Goal: Task Accomplishment & Management: Manage account settings

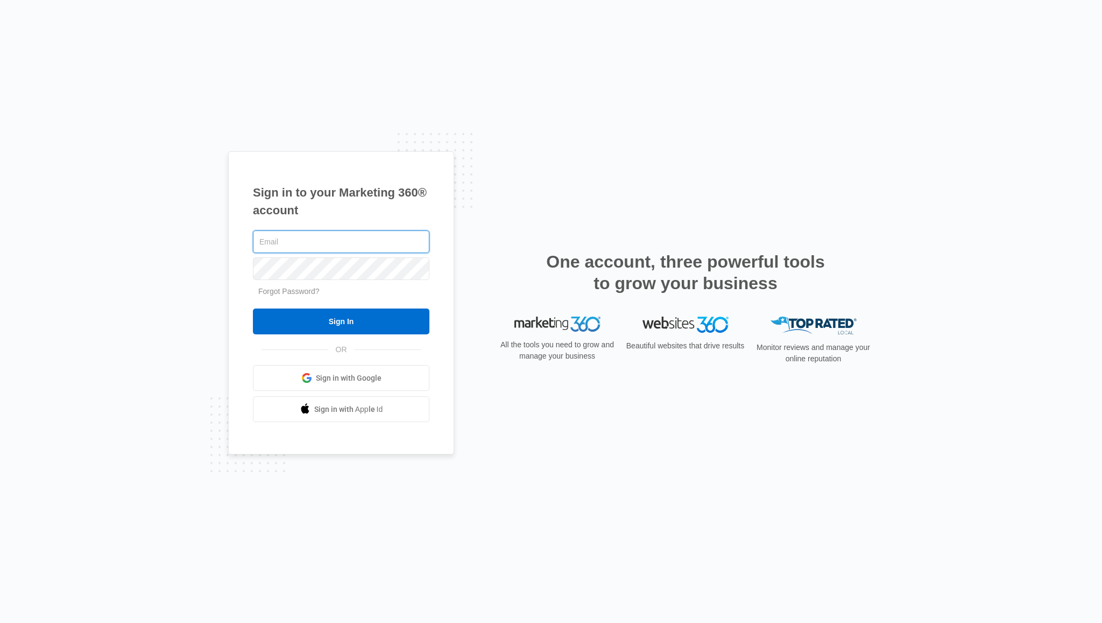
paste input "[EMAIL_ADDRESS][DOMAIN_NAME]"
type input "[EMAIL_ADDRESS][DOMAIN_NAME]"
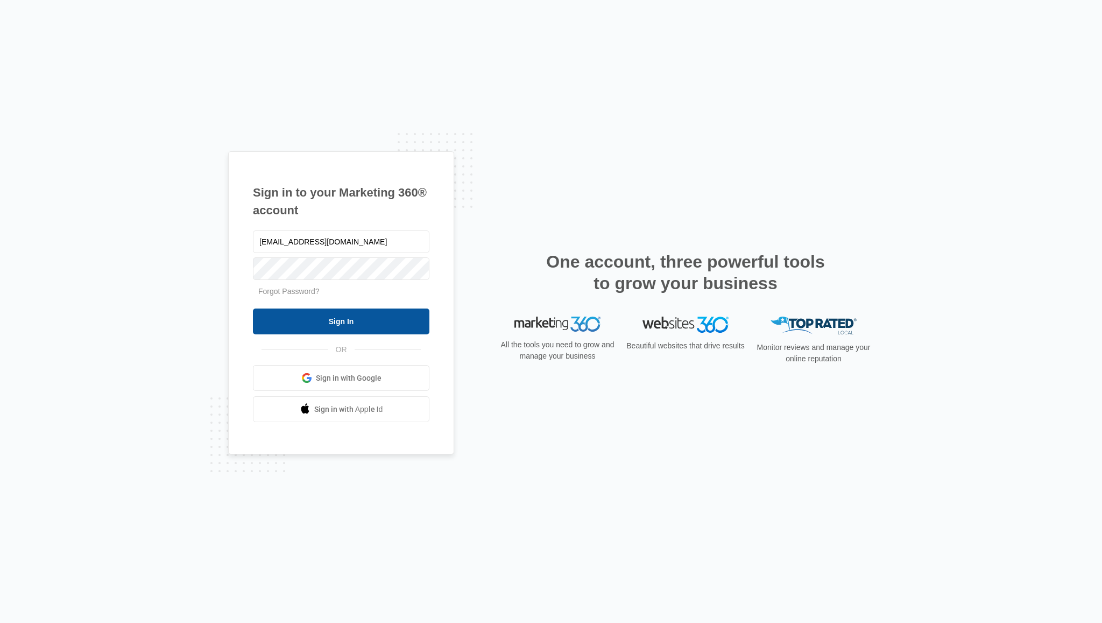
click at [322, 311] on input "Sign In" at bounding box center [341, 321] width 177 height 26
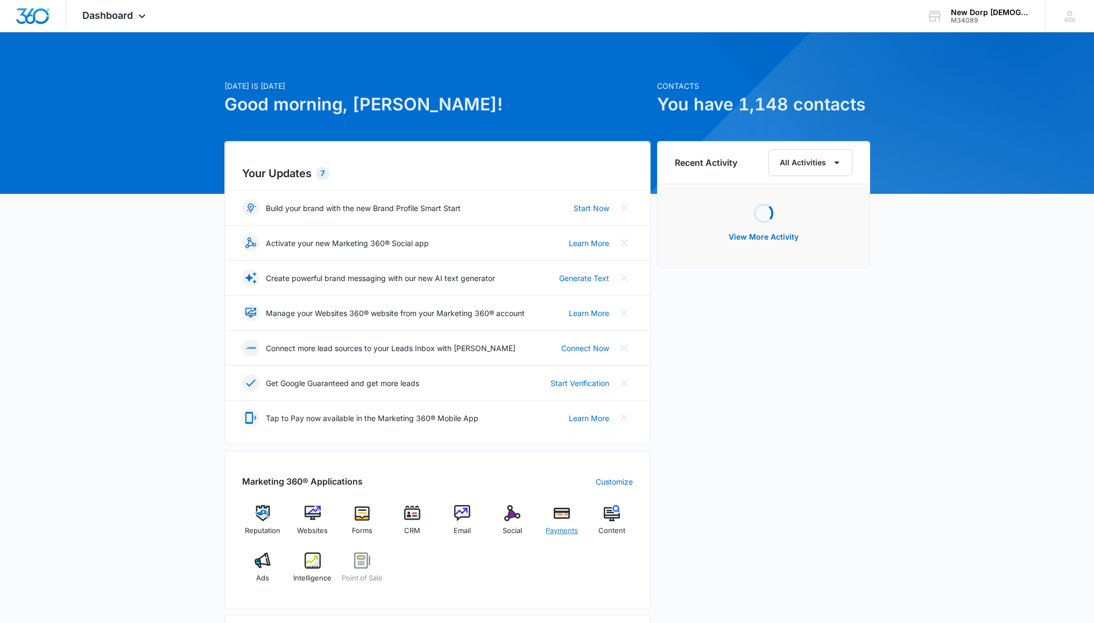
click at [554, 516] on img at bounding box center [562, 513] width 16 height 16
